Goal: Use online tool/utility: Utilize a website feature to perform a specific function

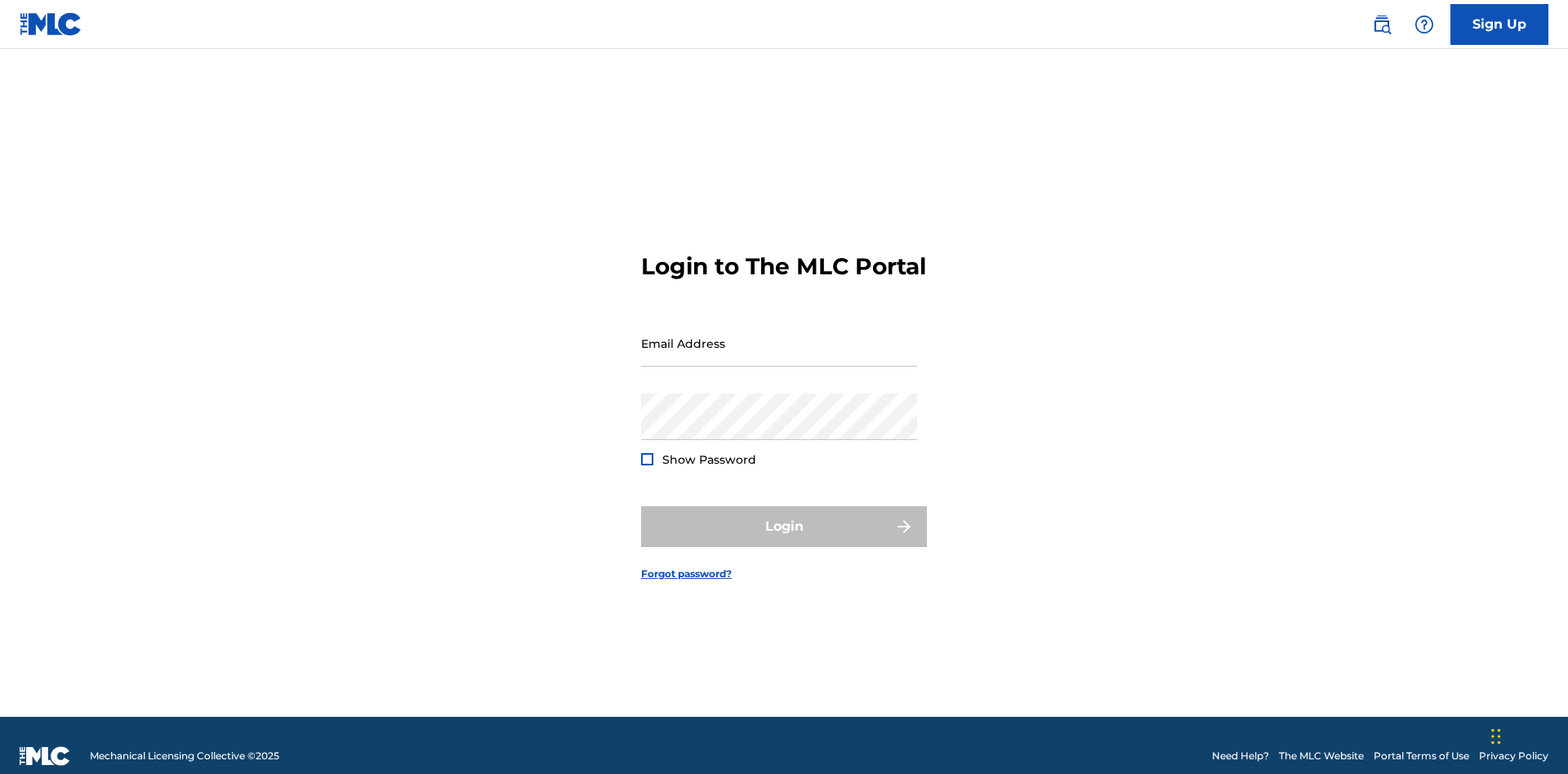
scroll to position [21, 0]
click at [779, 335] on input "Email Address" at bounding box center [779, 343] width 276 height 47
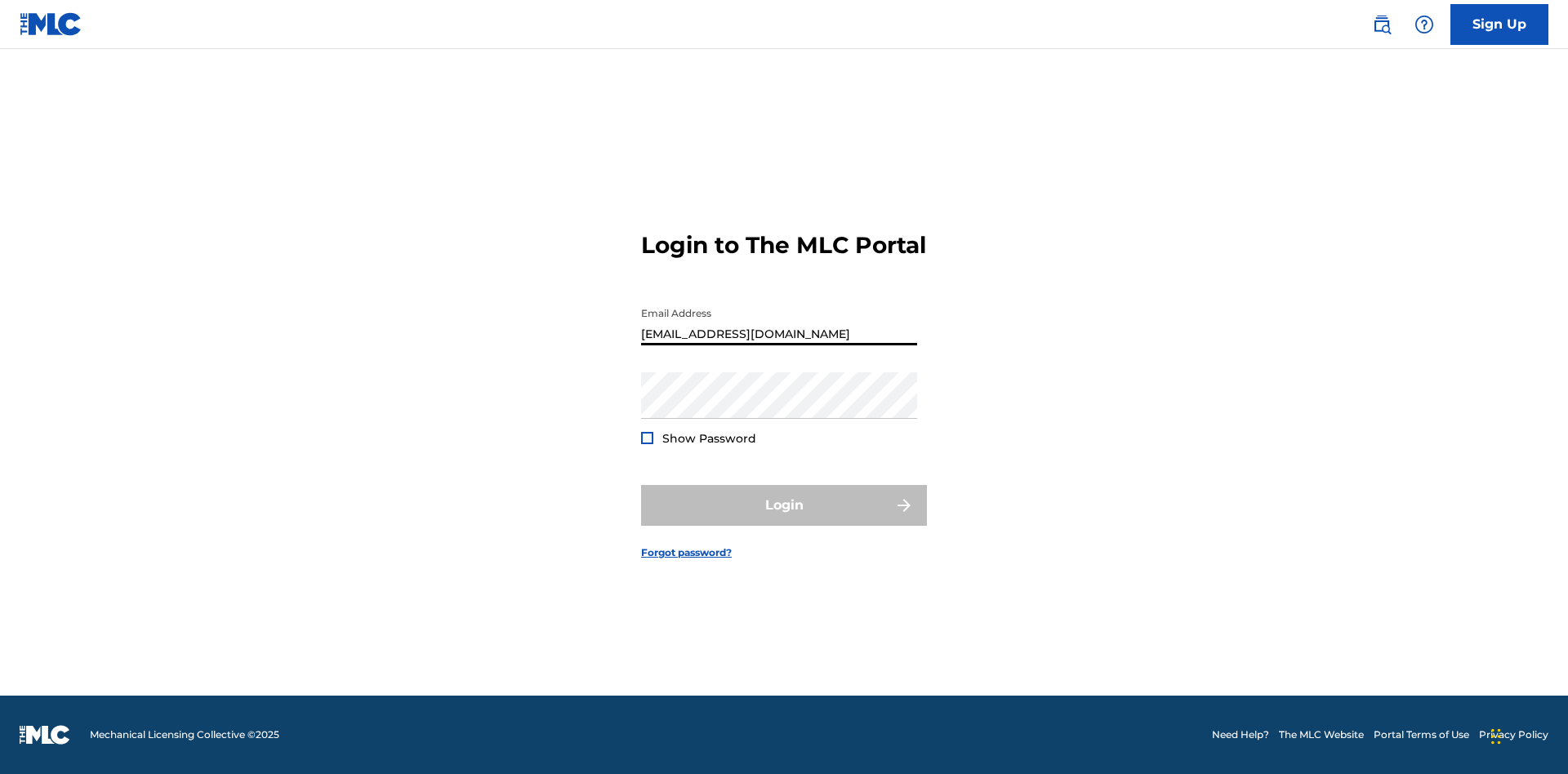
scroll to position [0, 47]
type input "d042f0f1-cab8-491d-ac02-c0b4ea006219@mailslurp.net"
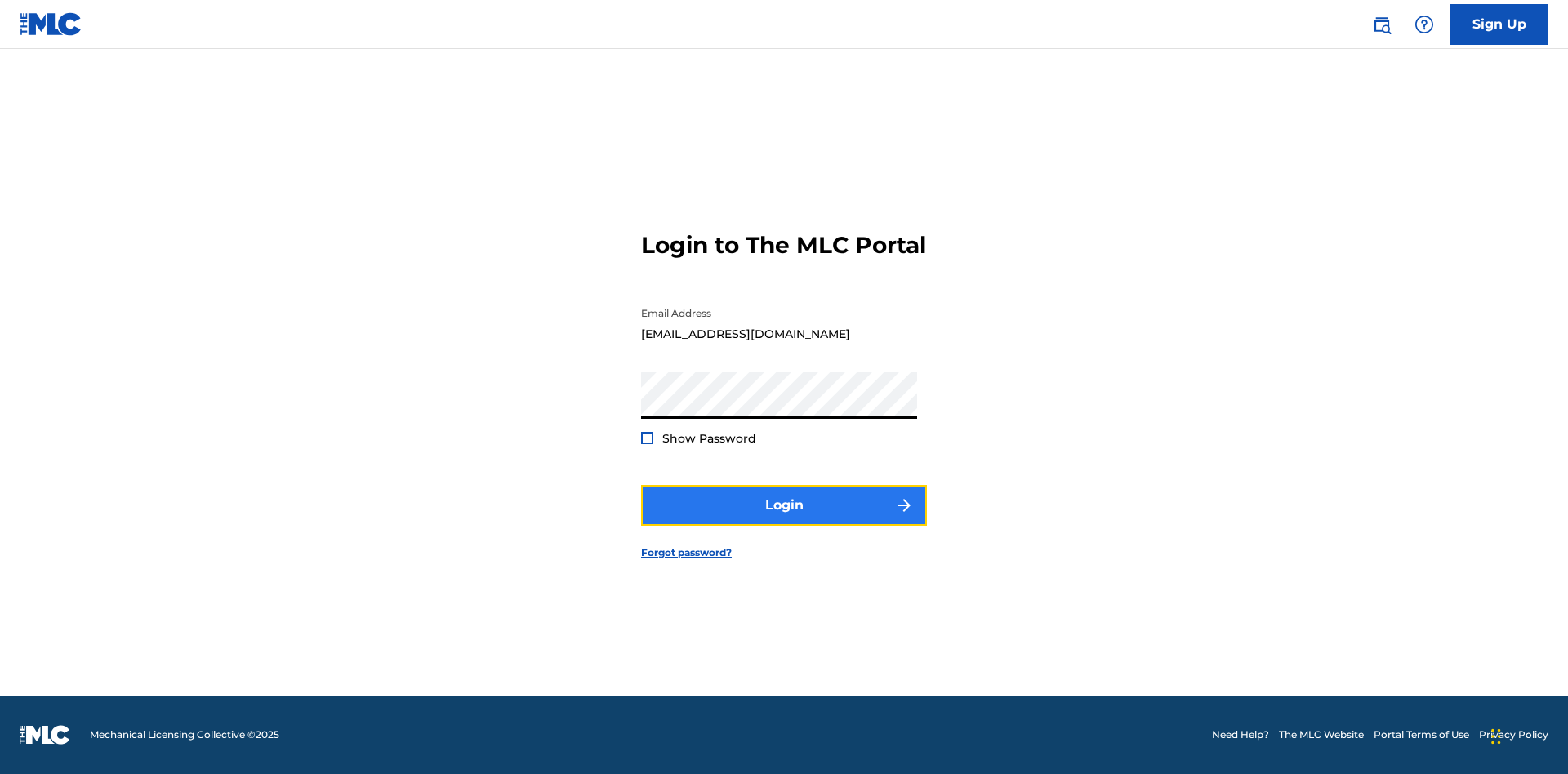
click at [784, 519] on button "Login" at bounding box center [784, 505] width 286 height 41
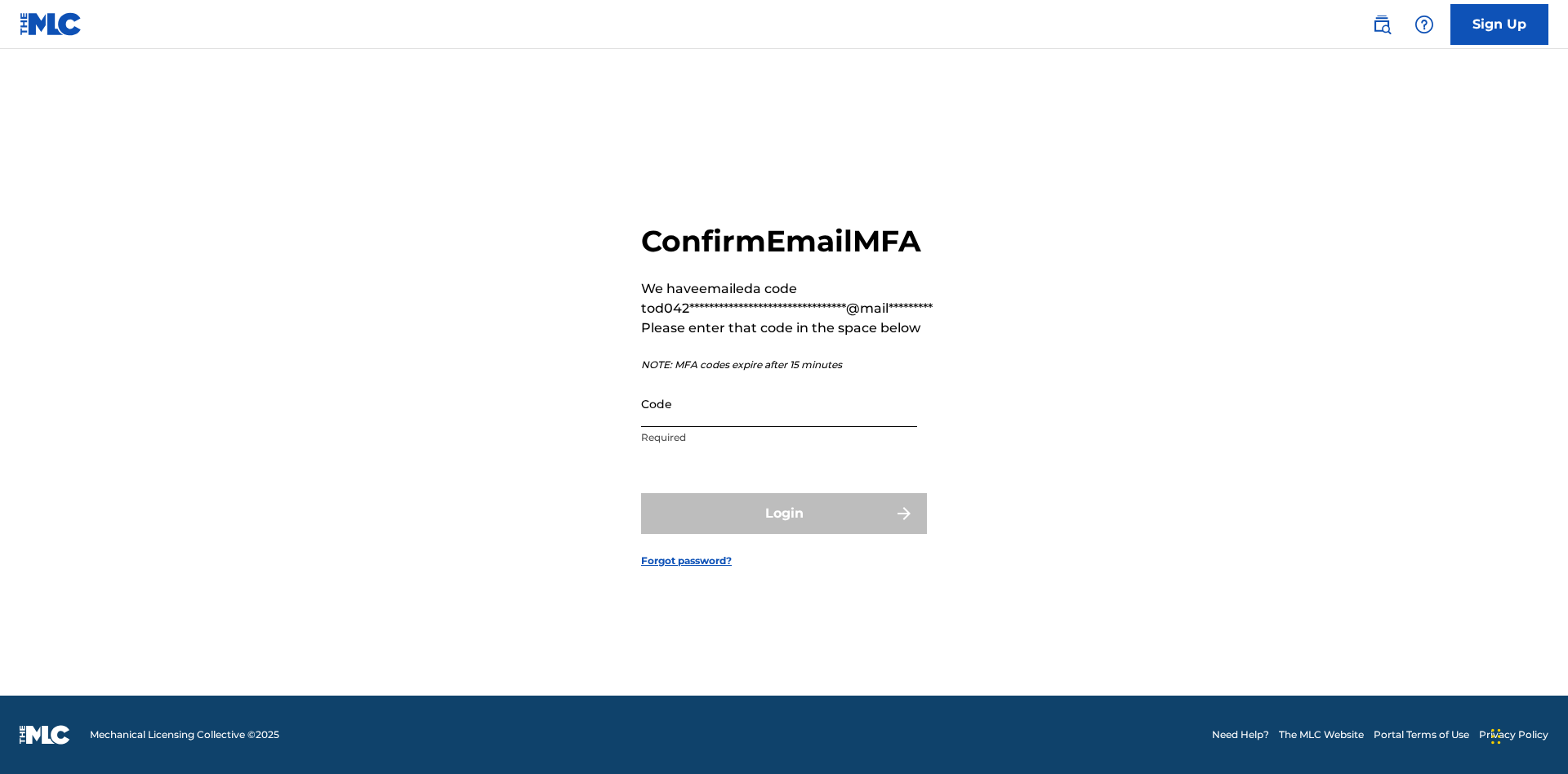
click at [779, 404] on input "Code" at bounding box center [779, 404] width 276 height 47
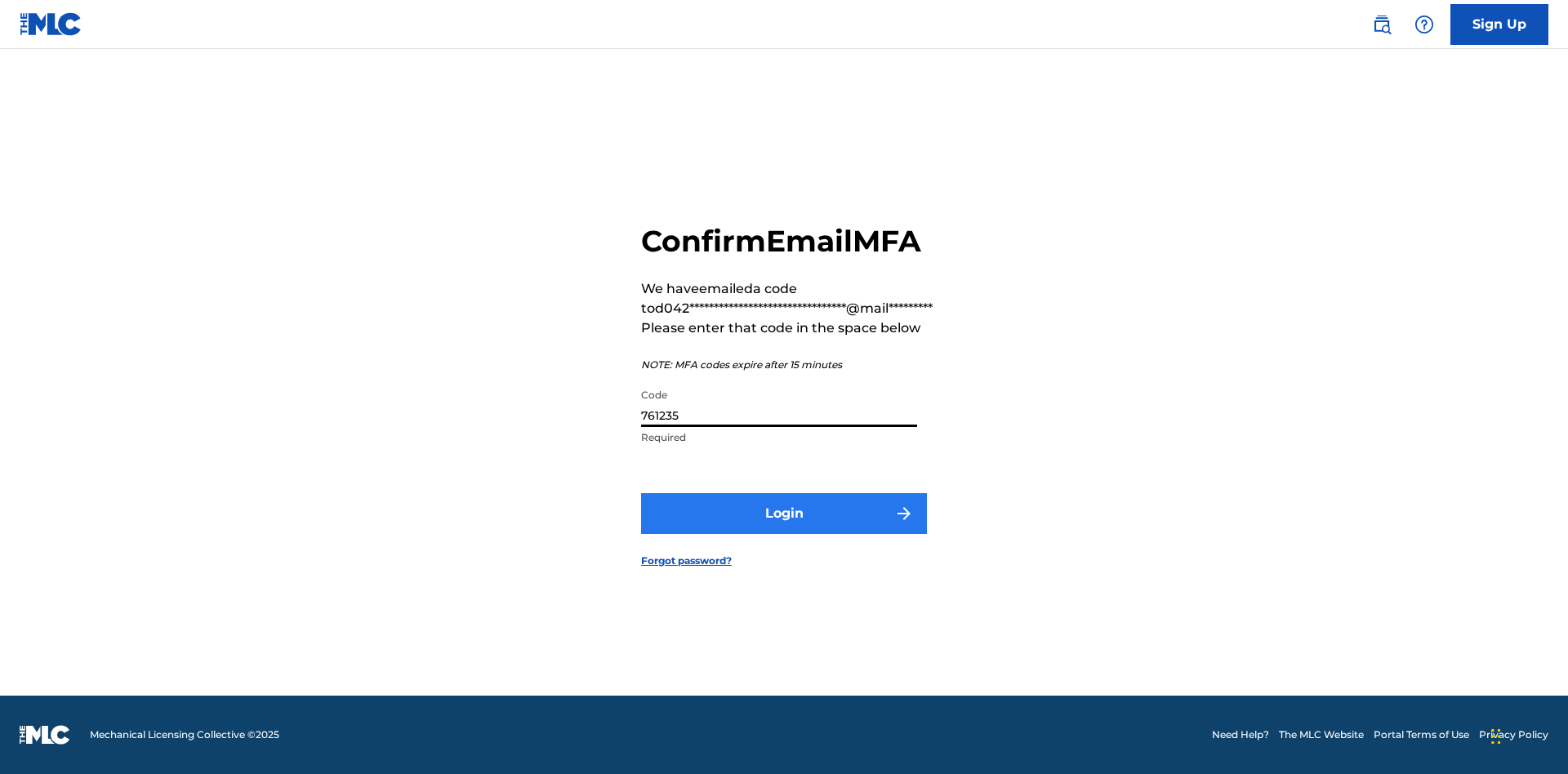
type input "761235"
click at [784, 513] on button "Login" at bounding box center [784, 513] width 286 height 41
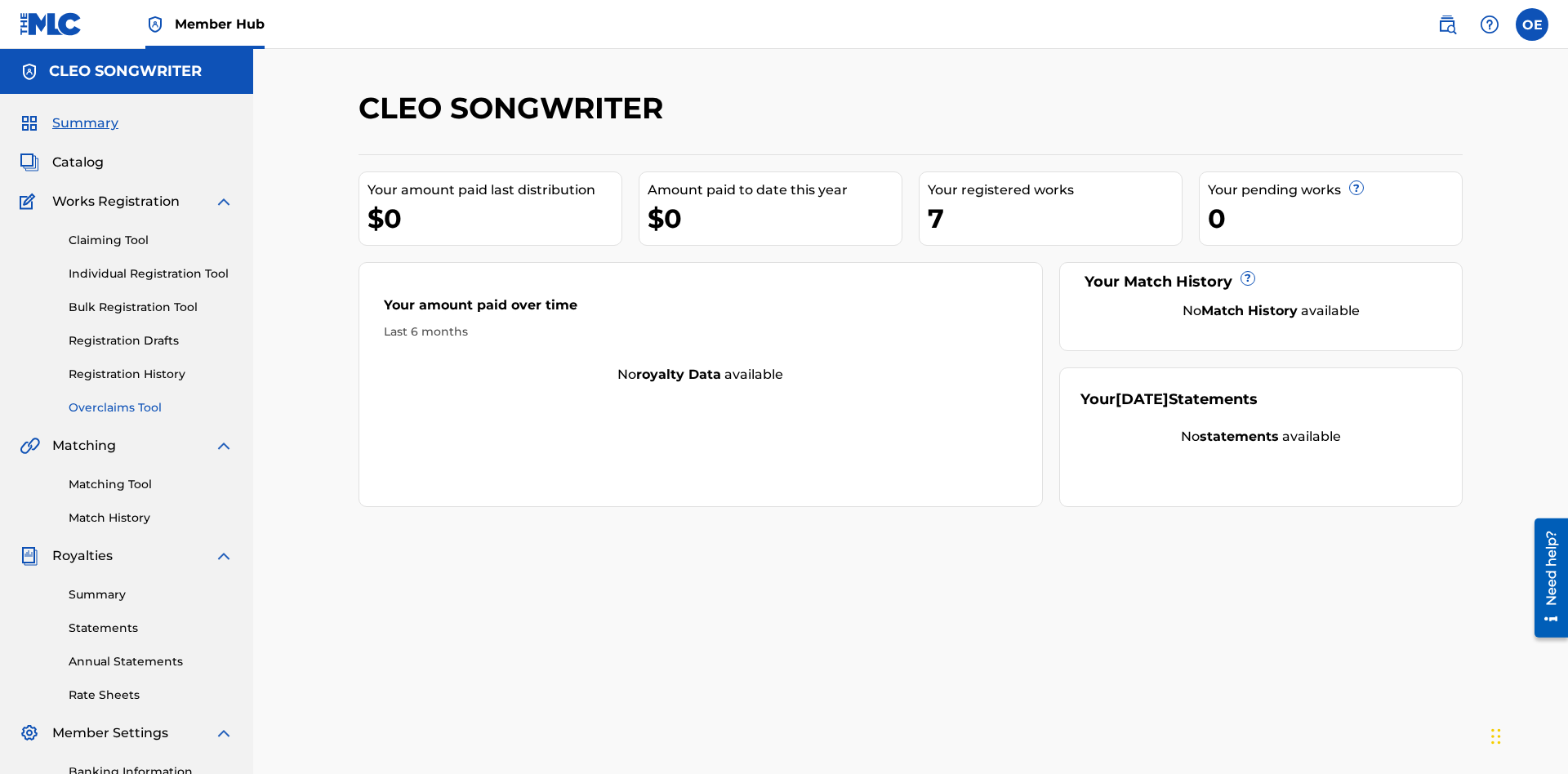
click at [151, 399] on link "Overclaims Tool" at bounding box center [152, 408] width 165 height 17
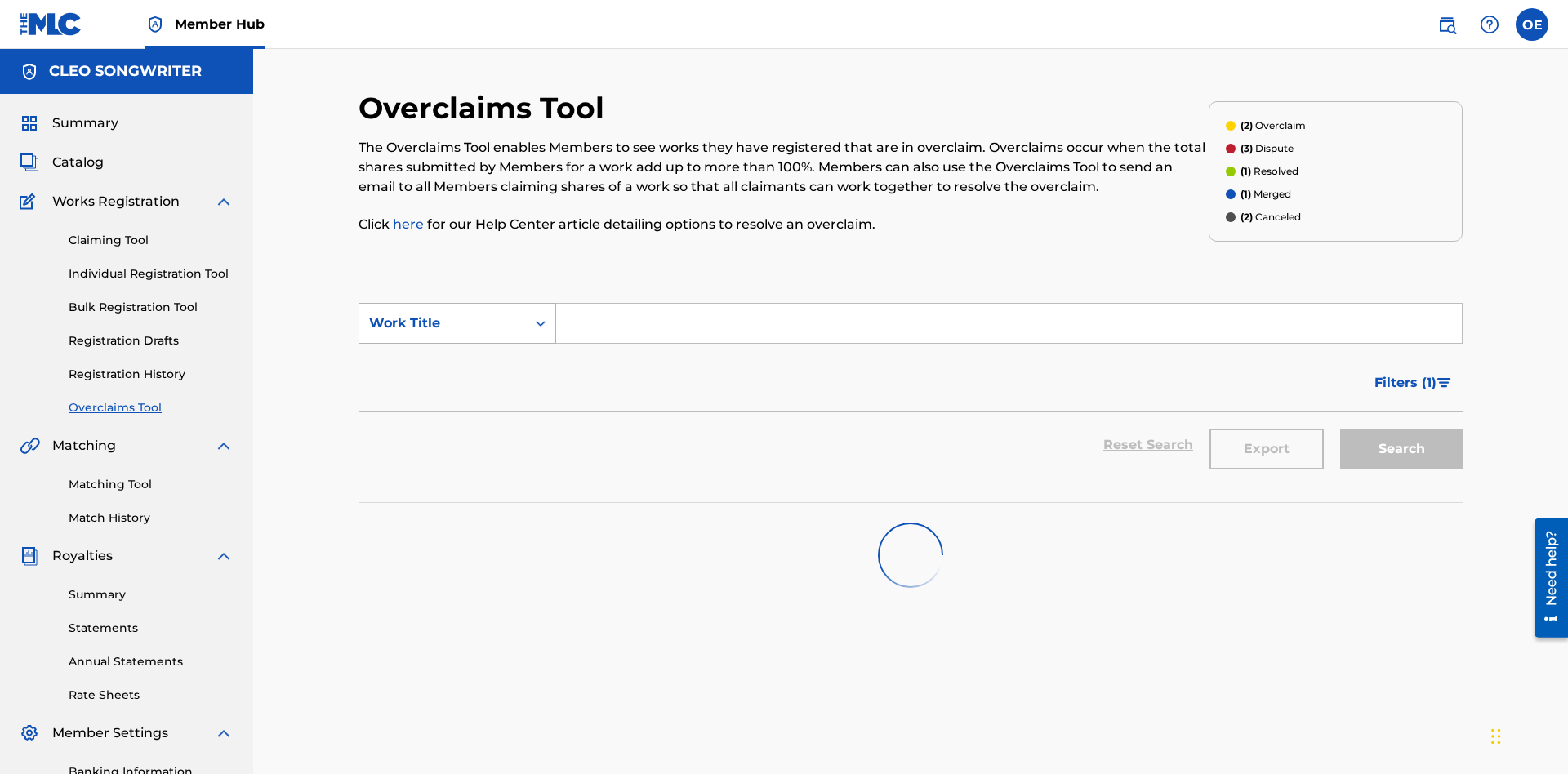
click at [443, 313] on div "Work Title" at bounding box center [442, 323] width 147 height 20
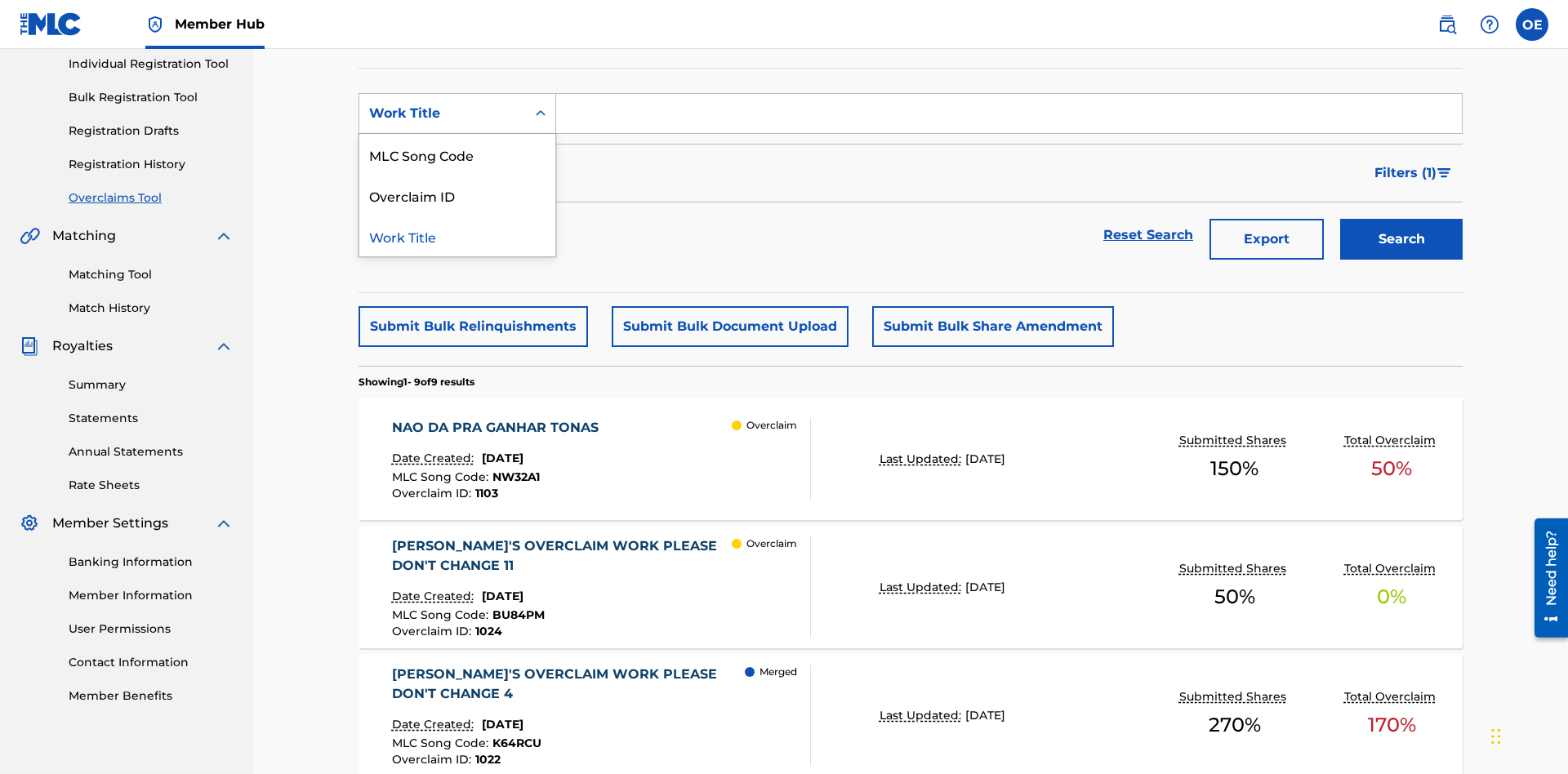
click at [457, 154] on div "MLC Song Code" at bounding box center [457, 154] width 196 height 41
click at [1008, 118] on input "Search Form" at bounding box center [1008, 113] width 905 height 39
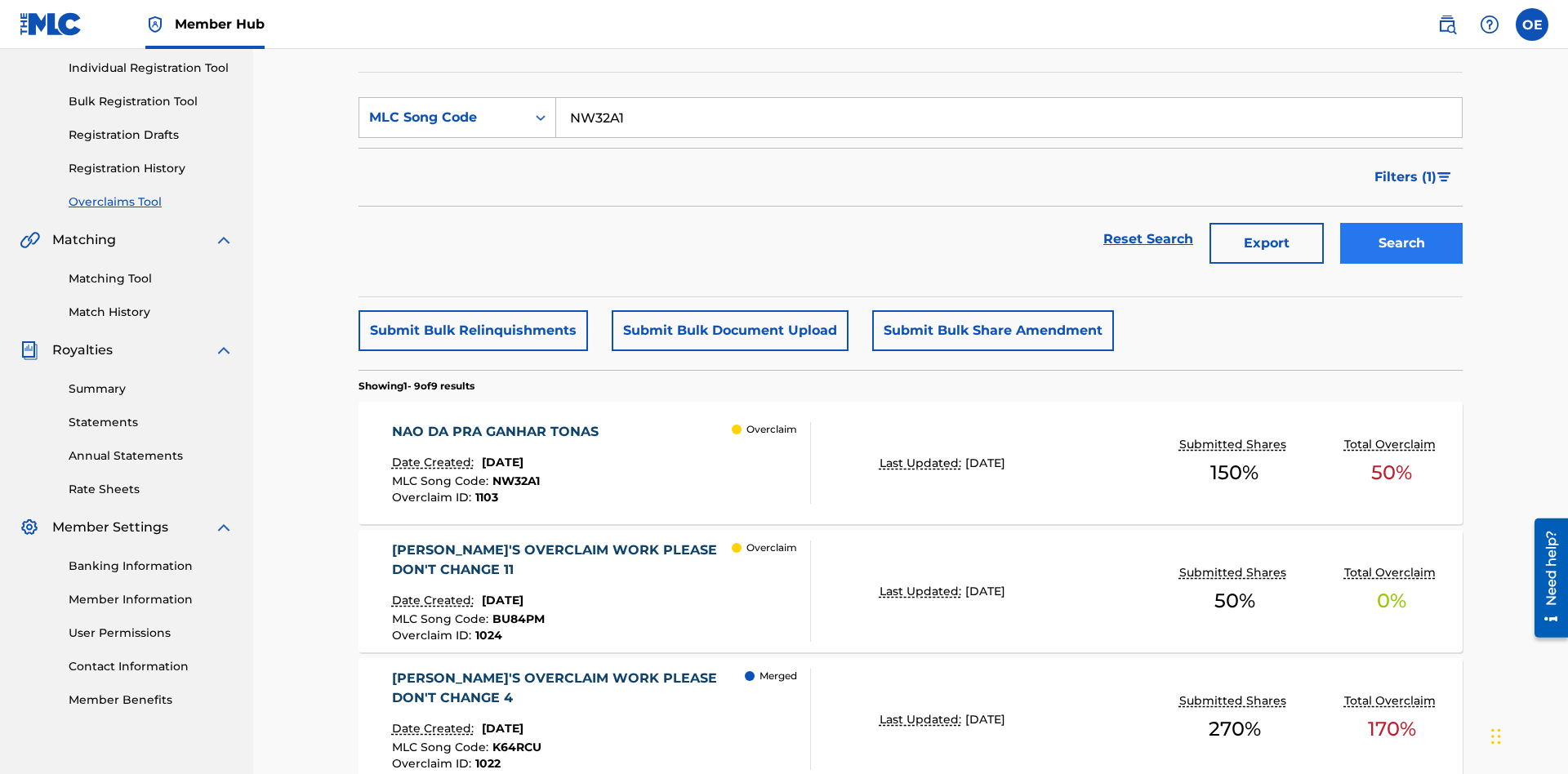
type input "NW32A1"
click at [1401, 223] on button "Search" at bounding box center [1401, 244] width 123 height 41
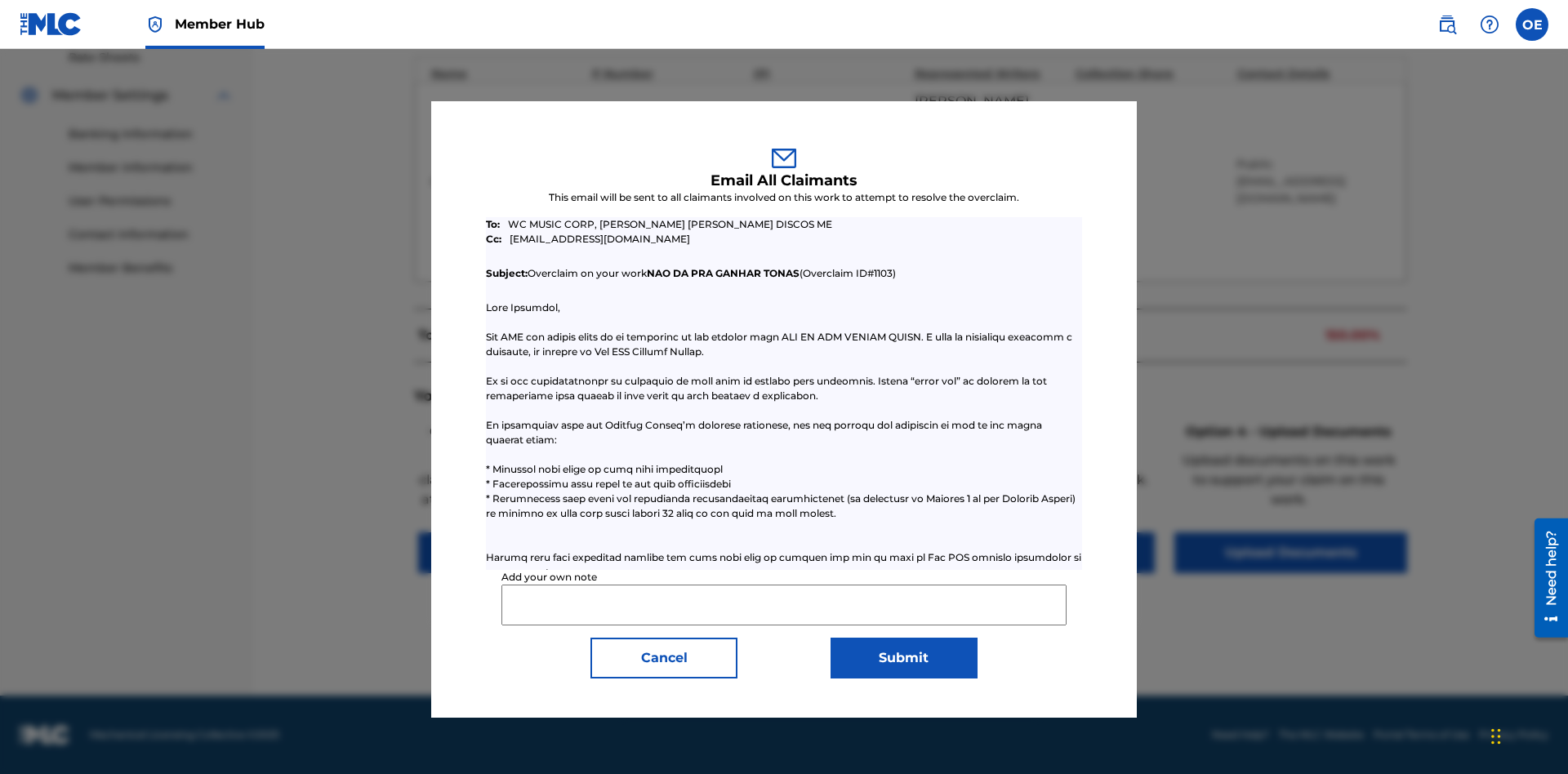
click at [784, 604] on input "Add your own note" at bounding box center [784, 605] width 564 height 41
type input "Test email to all claimants"
click at [903, 657] on button "Submit" at bounding box center [904, 658] width 147 height 41
